Goal: Transaction & Acquisition: Purchase product/service

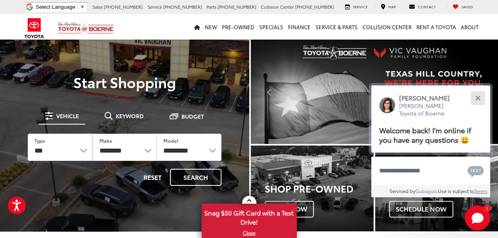
click at [476, 97] on div "Close" at bounding box center [477, 97] width 5 height 5
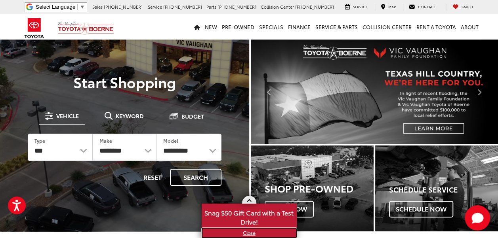
click at [246, 232] on link "X" at bounding box center [248, 233] width 93 height 9
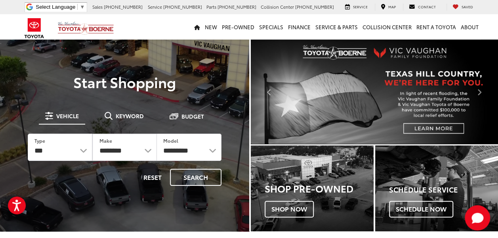
drag, startPoint x: 352, startPoint y: 69, endPoint x: 337, endPoint y: 68, distance: 14.7
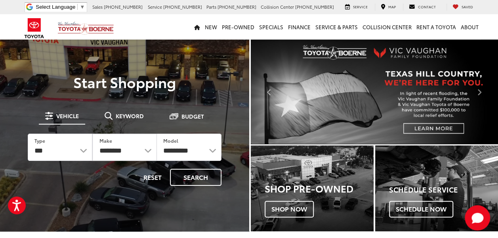
click at [352, 69] on img "carousel slide number 2 of 2" at bounding box center [374, 92] width 247 height 105
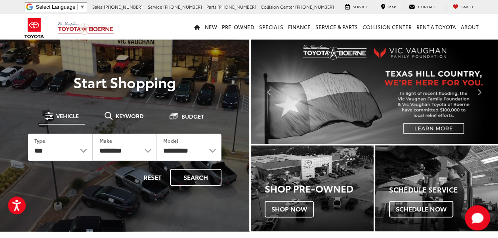
click at [21, 137] on div "**********" at bounding box center [125, 147] width 216 height 99
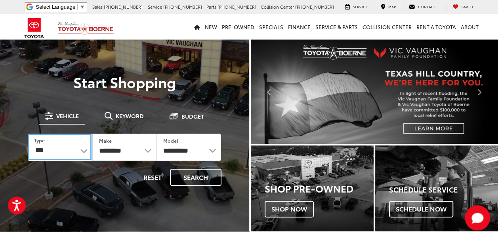
click at [67, 160] on select "*** *** **** *********" at bounding box center [60, 147] width 64 height 27
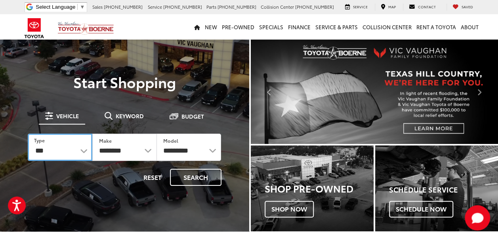
select select "******"
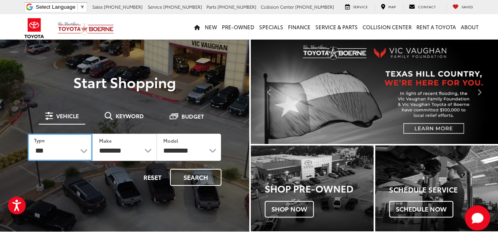
click at [28, 134] on select "*** *** **** *********" at bounding box center [60, 147] width 65 height 27
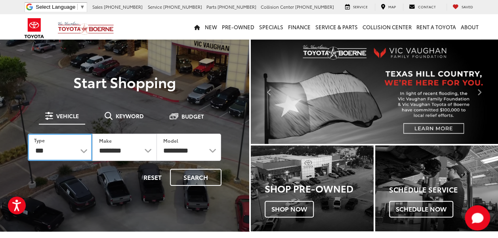
select select "******"
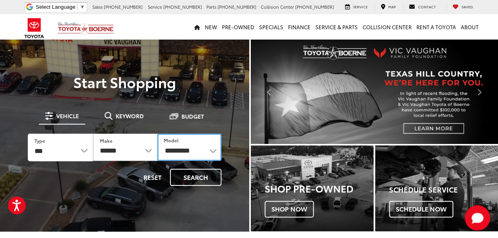
drag, startPoint x: 162, startPoint y: 135, endPoint x: 146, endPoint y: 145, distance: 19.0
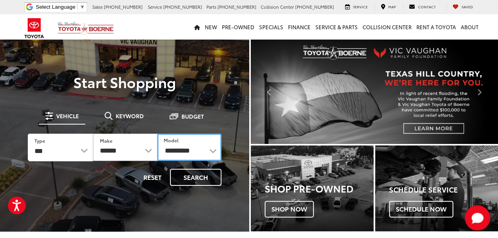
click at [162, 135] on select "**********" at bounding box center [189, 147] width 64 height 27
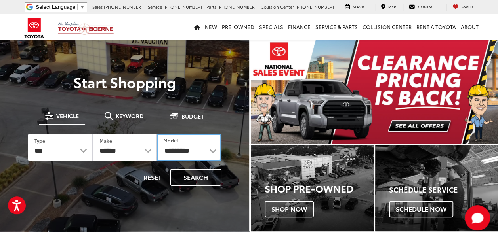
select select "*****"
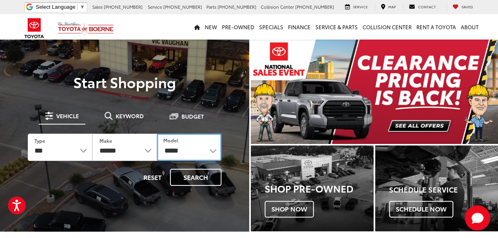
click at [157, 134] on select "**********" at bounding box center [189, 147] width 65 height 27
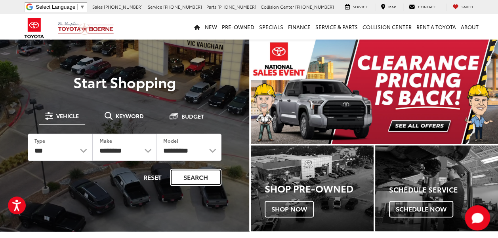
click at [189, 180] on button "Search" at bounding box center [195, 177] width 51 height 17
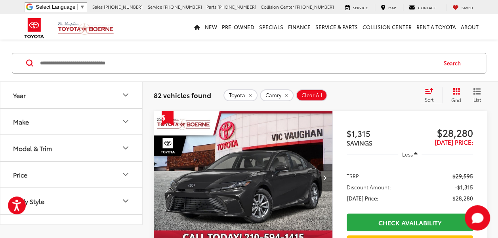
scroll to position [40, 0]
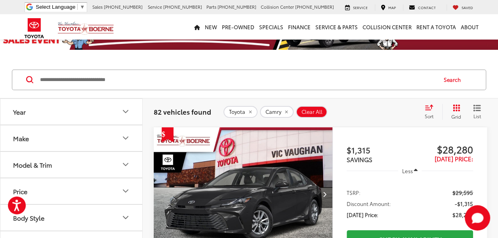
click at [70, 164] on button "Model & Trim" at bounding box center [71, 165] width 143 height 26
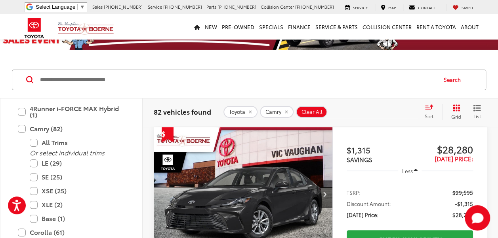
scroll to position [119, 0]
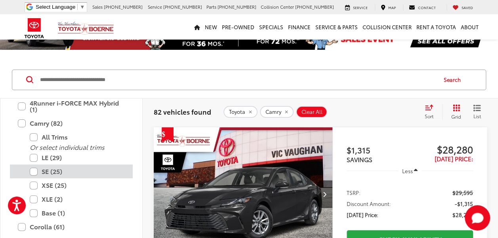
click at [70, 165] on label "SE (25)" at bounding box center [77, 172] width 95 height 14
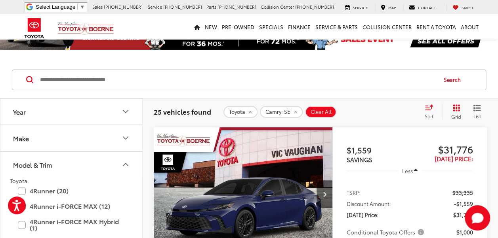
click at [127, 162] on icon "Model & Trim" at bounding box center [126, 165] width 10 height 10
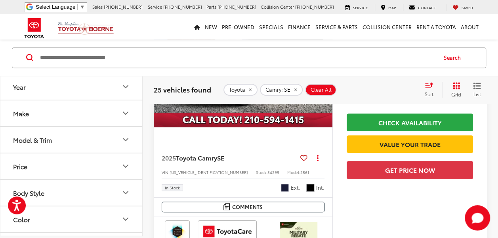
scroll to position [119, 0]
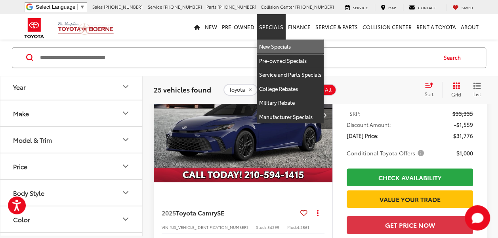
click at [282, 49] on link "New Specials" at bounding box center [290, 47] width 67 height 14
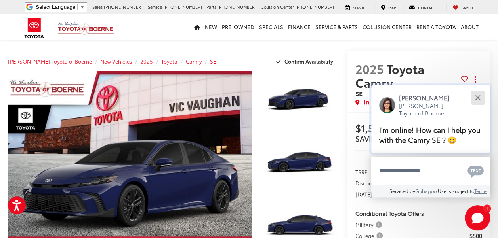
click at [481, 97] on button "Close" at bounding box center [477, 97] width 17 height 17
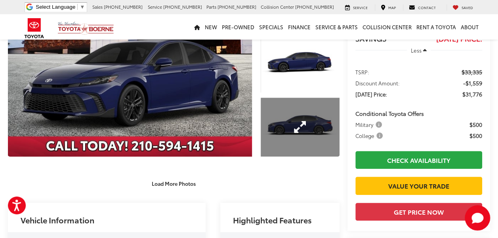
scroll to position [119, 0]
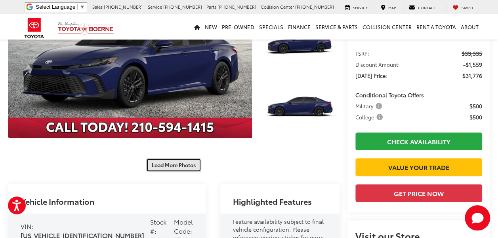
click at [158, 169] on button "Load More Photos" at bounding box center [173, 165] width 55 height 14
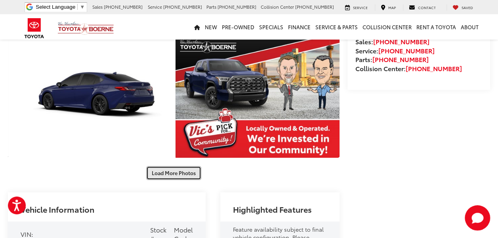
scroll to position [436, 0]
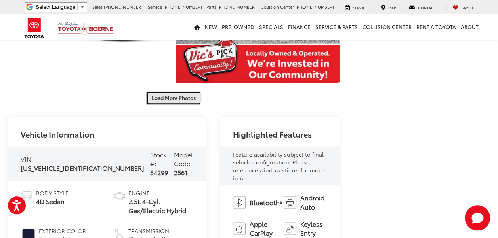
click at [165, 97] on button "Load More Photos" at bounding box center [173, 98] width 55 height 14
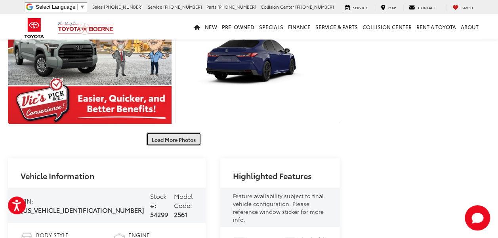
scroll to position [713, 0]
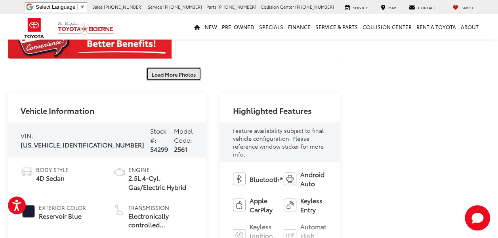
click at [179, 80] on button "Load More Photos" at bounding box center [173, 74] width 55 height 14
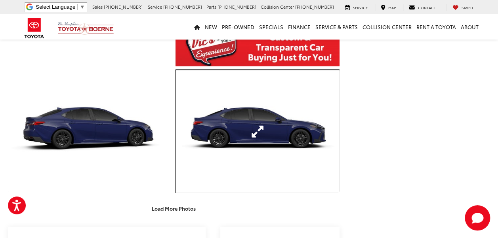
click at [186, 115] on link "Expand Photo 15" at bounding box center [257, 131] width 164 height 123
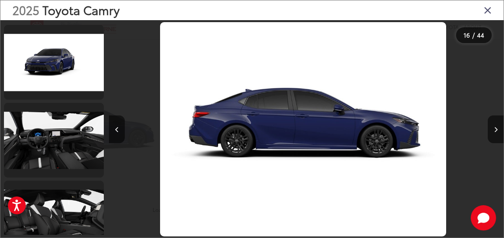
scroll to position [3107, 0]
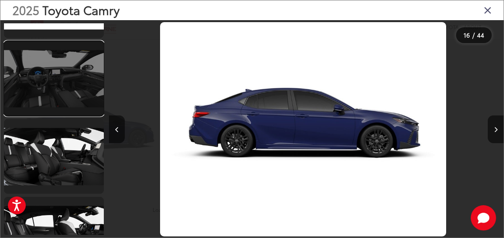
click at [86, 84] on link at bounding box center [54, 78] width 100 height 75
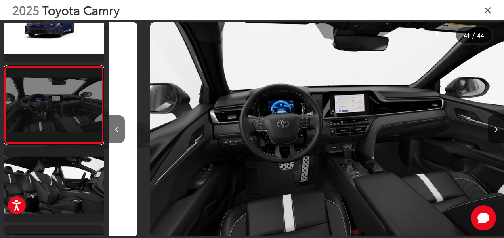
scroll to position [0, 15784]
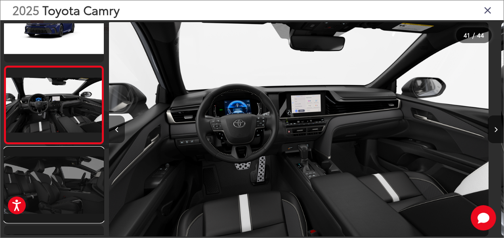
click at [54, 191] on link at bounding box center [54, 185] width 100 height 75
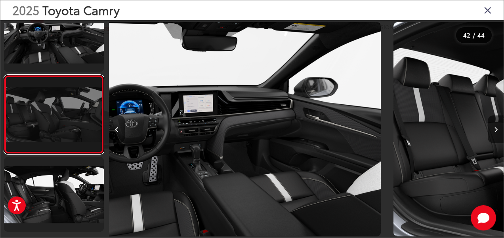
scroll to position [3156, 0]
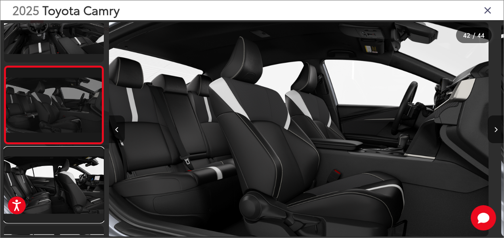
click at [54, 191] on link at bounding box center [54, 185] width 100 height 75
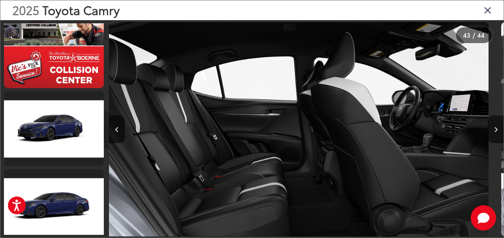
scroll to position [1559, 0]
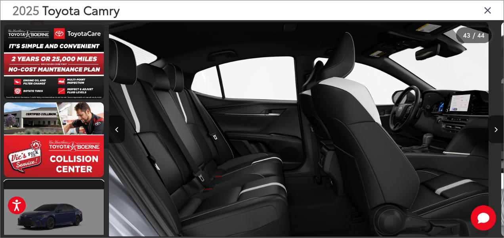
click at [70, 209] on link at bounding box center [54, 218] width 100 height 75
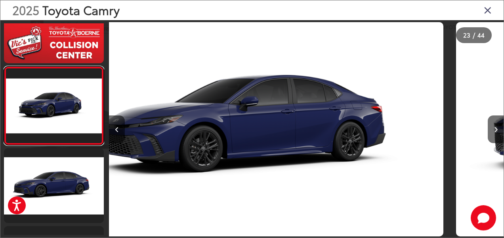
scroll to position [0, 8681]
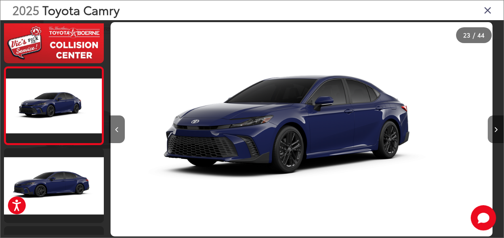
click at [495, 130] on icon "Next image" at bounding box center [496, 130] width 4 height 6
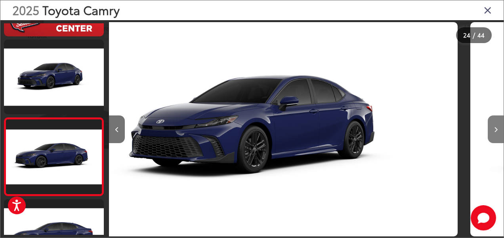
scroll to position [0, 0]
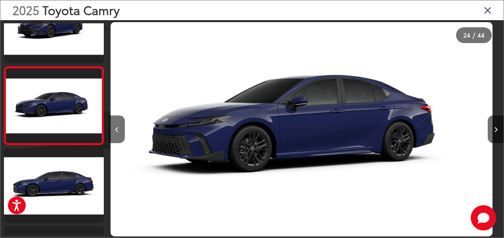
click at [486, 11] on icon "Close gallery" at bounding box center [487, 10] width 8 height 10
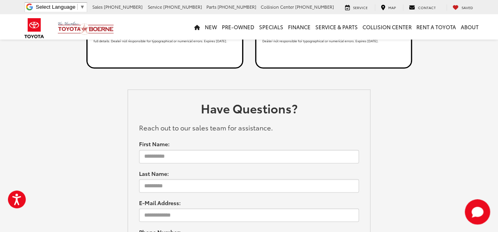
scroll to position [1901, 0]
